Goal: Information Seeking & Learning: Learn about a topic

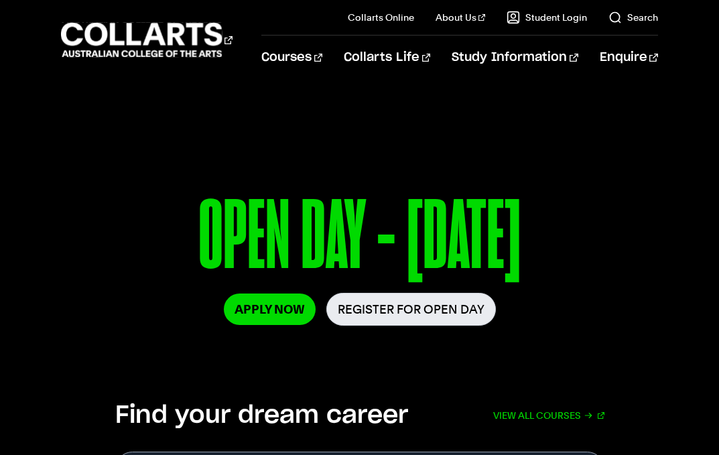
scroll to position [155, 0]
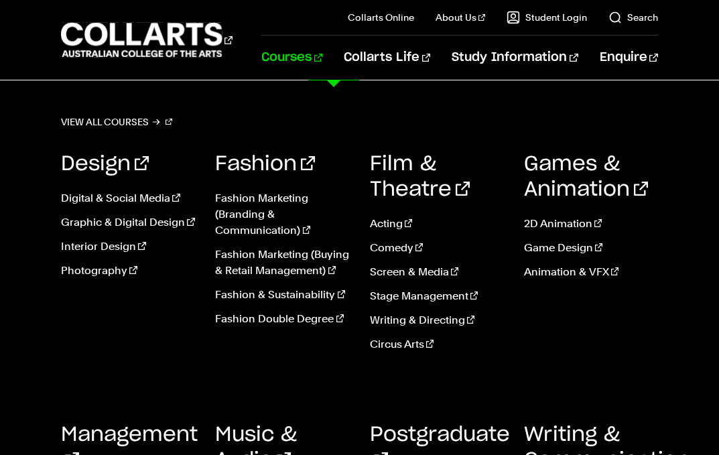
click at [322, 60] on link "Courses" at bounding box center [291, 58] width 61 height 44
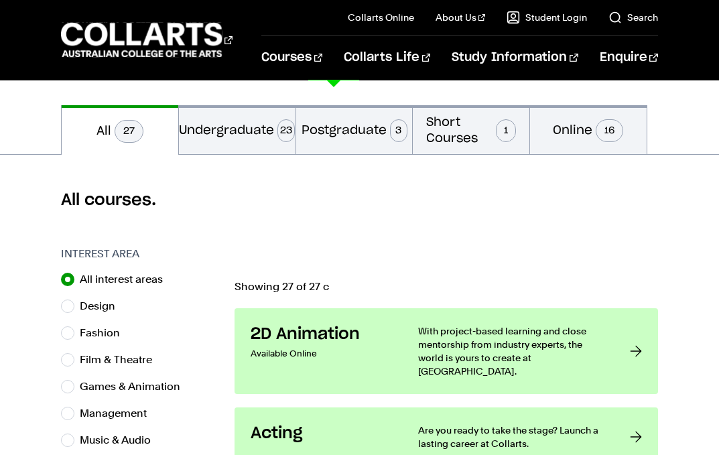
scroll to position [387, 0]
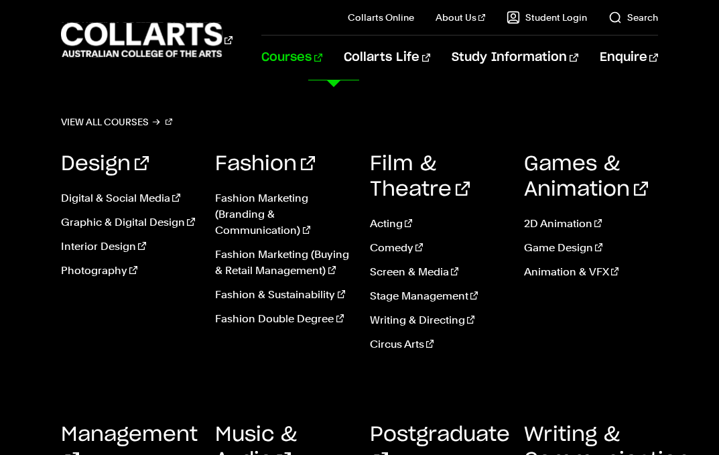
click at [646, 354] on div "Games & Animation 2D Animation Game Design Animation & VFX" at bounding box center [591, 256] width 134 height 251
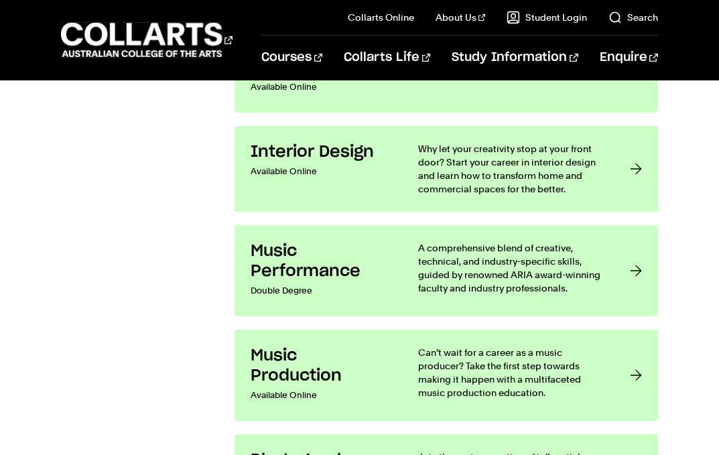
scroll to position [2559, 0]
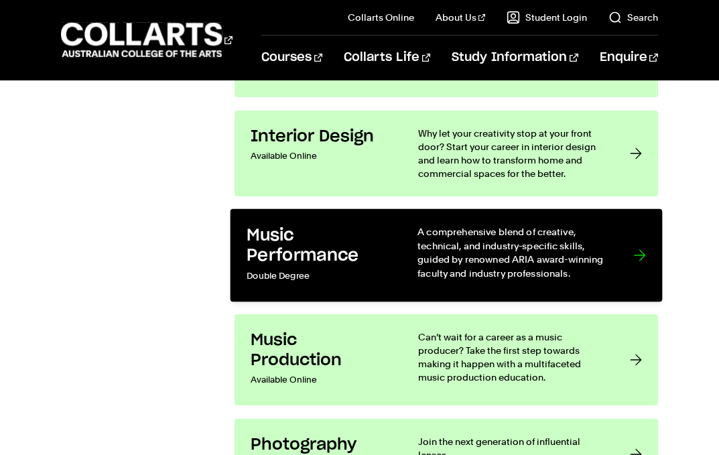
click at [639, 228] on div at bounding box center [639, 255] width 12 height 60
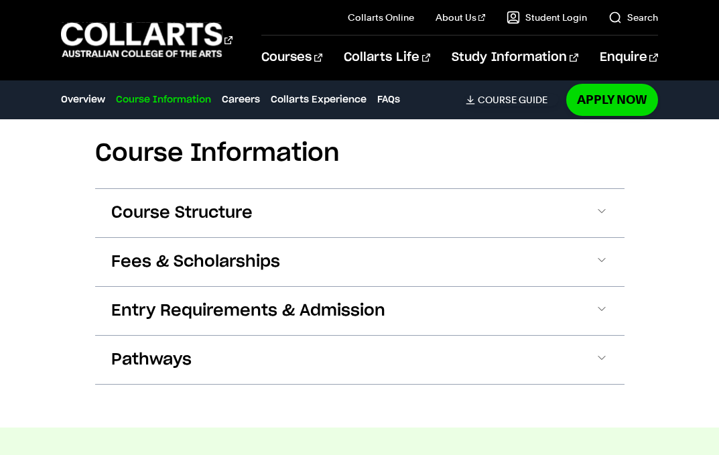
scroll to position [1357, 0]
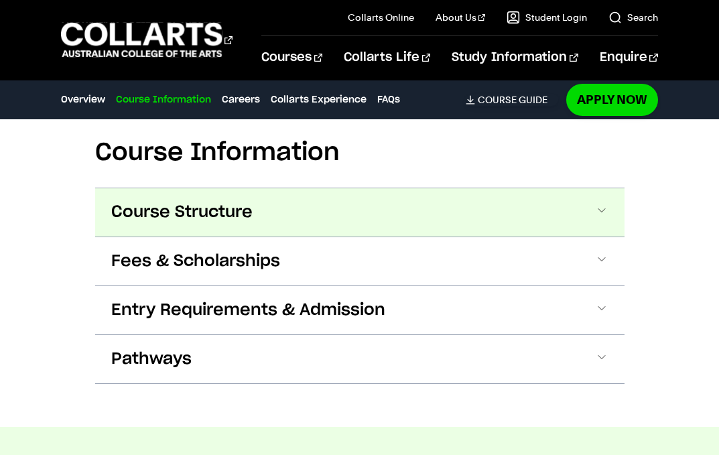
click at [601, 204] on span at bounding box center [601, 212] width 13 height 17
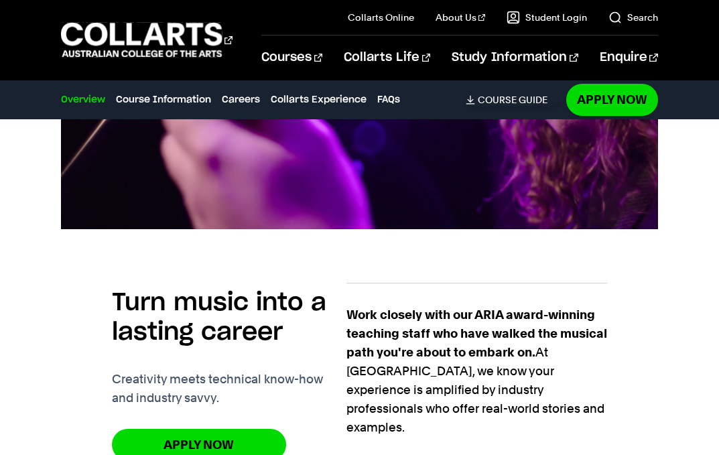
scroll to position [658, 0]
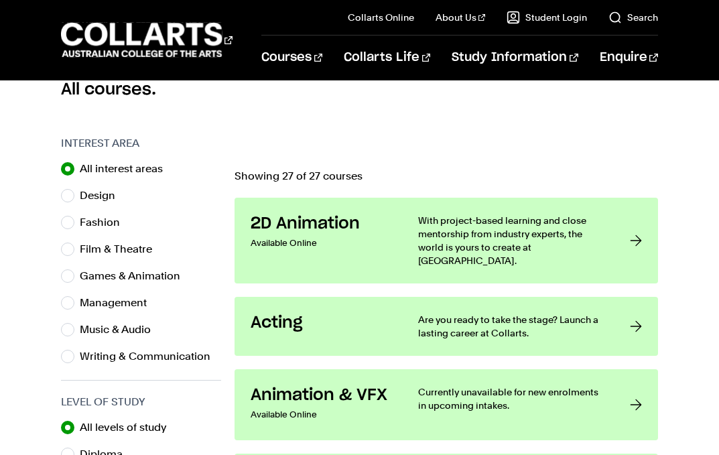
scroll to position [412, 0]
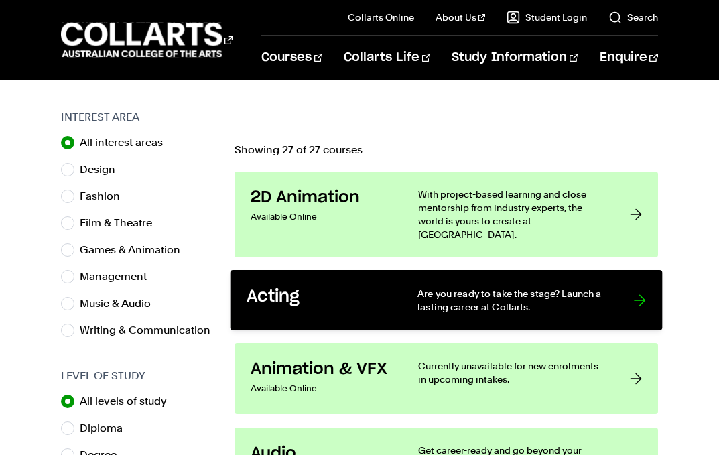
click at [635, 287] on div at bounding box center [639, 300] width 12 height 27
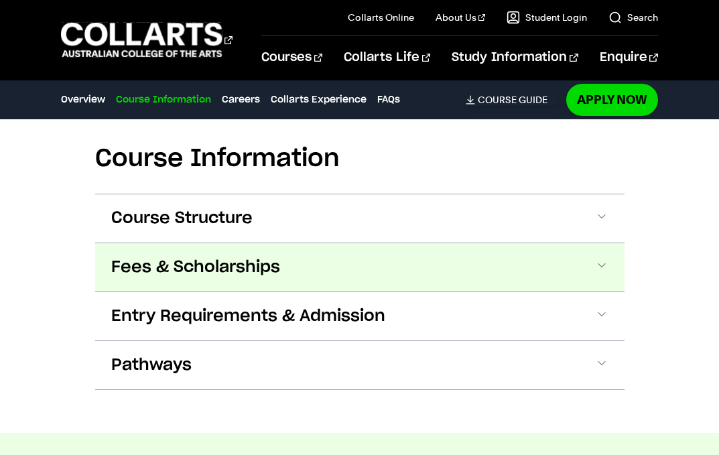
scroll to position [1172, 0]
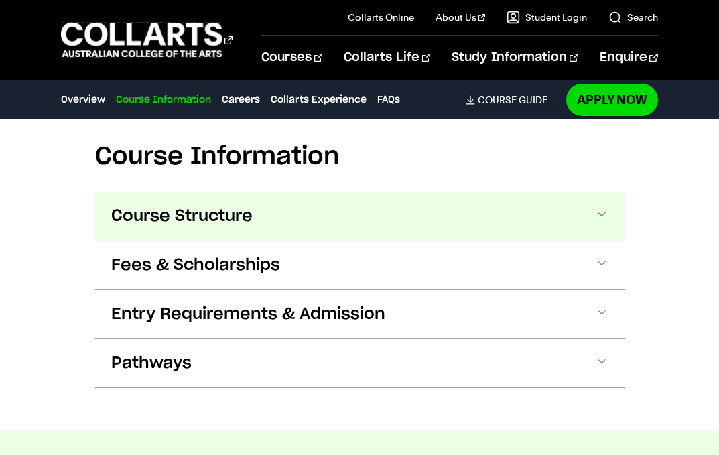
click at [600, 212] on span at bounding box center [601, 216] width 13 height 17
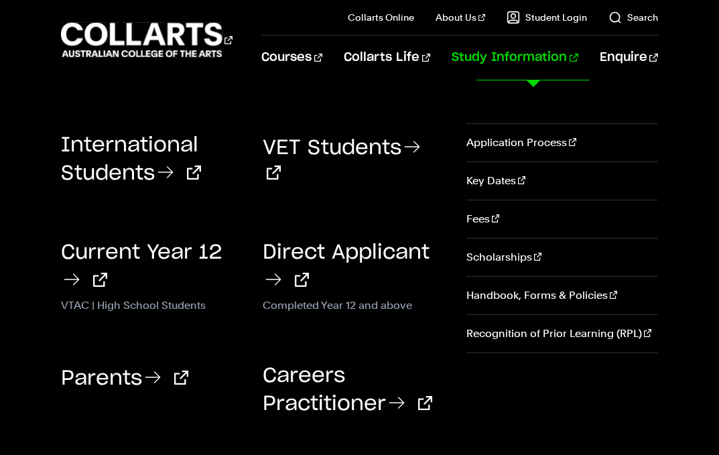
scroll to position [973, 0]
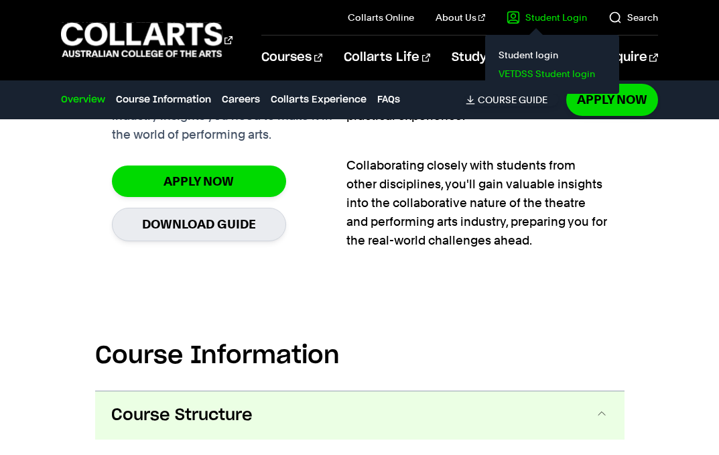
click at [551, 72] on link "VETDSS Student login" at bounding box center [552, 73] width 113 height 19
